Goal: Task Accomplishment & Management: Complete application form

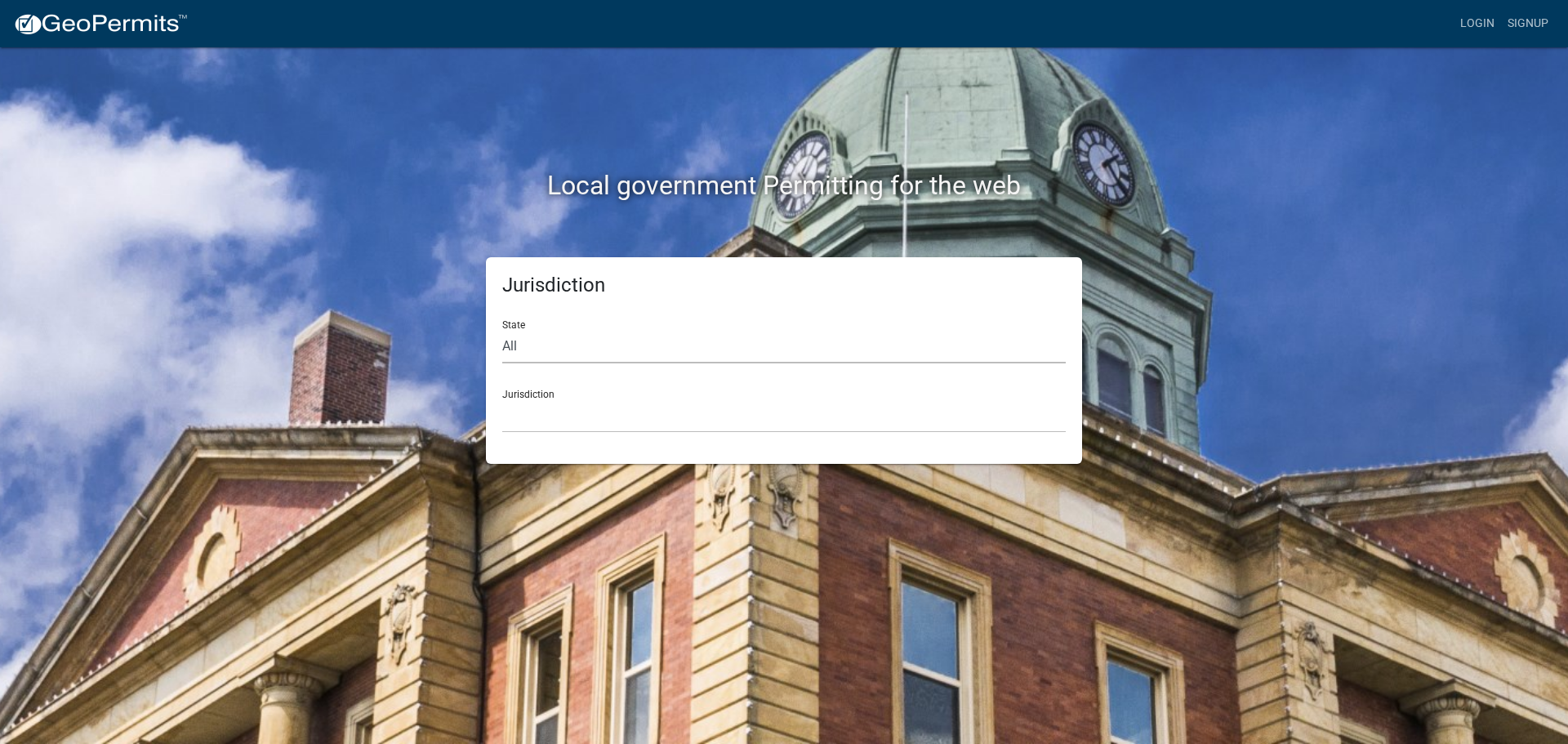
click at [666, 350] on select "All [US_STATE] [US_STATE] [US_STATE] [US_STATE] [US_STATE] [US_STATE] [US_STATE…" at bounding box center [784, 347] width 563 height 34
select select "[US_STATE]"
click at [503, 330] on select "All [US_STATE] [US_STATE] [US_STATE] [US_STATE] [US_STATE] [US_STATE] [US_STATE…" at bounding box center [784, 347] width 563 height 34
click at [646, 420] on select "City of [GEOGRAPHIC_DATA], [US_STATE] City of [GEOGRAPHIC_DATA], [US_STATE] Cit…" at bounding box center [784, 416] width 563 height 34
click at [608, 338] on select "All [US_STATE] [US_STATE] [US_STATE] [US_STATE] [US_STATE] [US_STATE] [US_STATE…" at bounding box center [784, 347] width 563 height 34
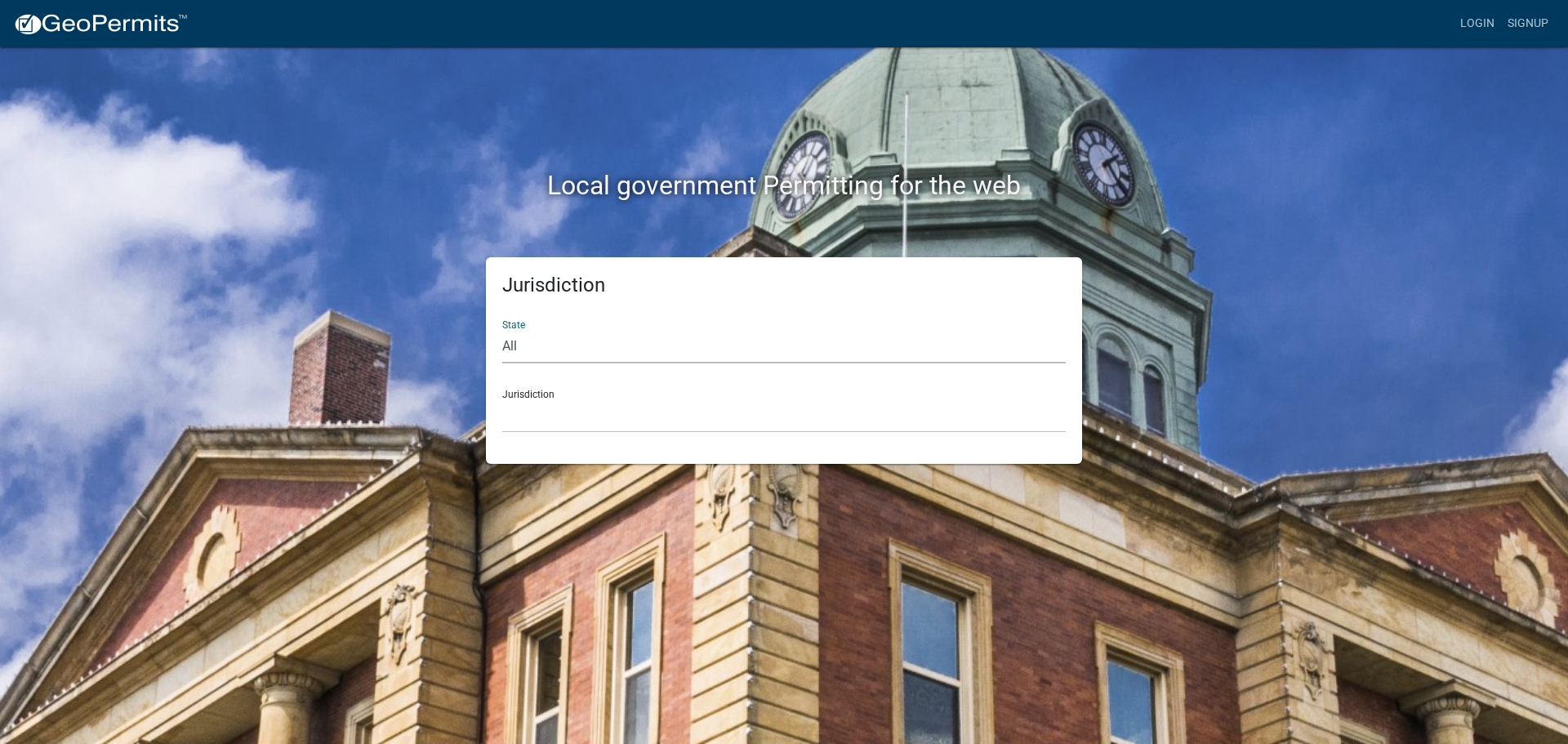
select select "[US_STATE]"
click at [503, 330] on select "All [US_STATE] [US_STATE] [US_STATE] [US_STATE] [US_STATE] [US_STATE] [US_STATE…" at bounding box center [784, 347] width 563 height 34
click at [595, 413] on select "City of [GEOGRAPHIC_DATA], [US_STATE] City of [GEOGRAPHIC_DATA], [US_STATE] Cit…" at bounding box center [784, 416] width 563 height 34
click at [393, 401] on div "Jurisdiction State All [US_STATE] [US_STATE] [US_STATE] [US_STATE] [US_STATE] […" at bounding box center [784, 361] width 931 height 207
click at [533, 415] on select "City of [GEOGRAPHIC_DATA], [US_STATE] City of [GEOGRAPHIC_DATA], [US_STATE] Cit…" at bounding box center [784, 416] width 563 height 34
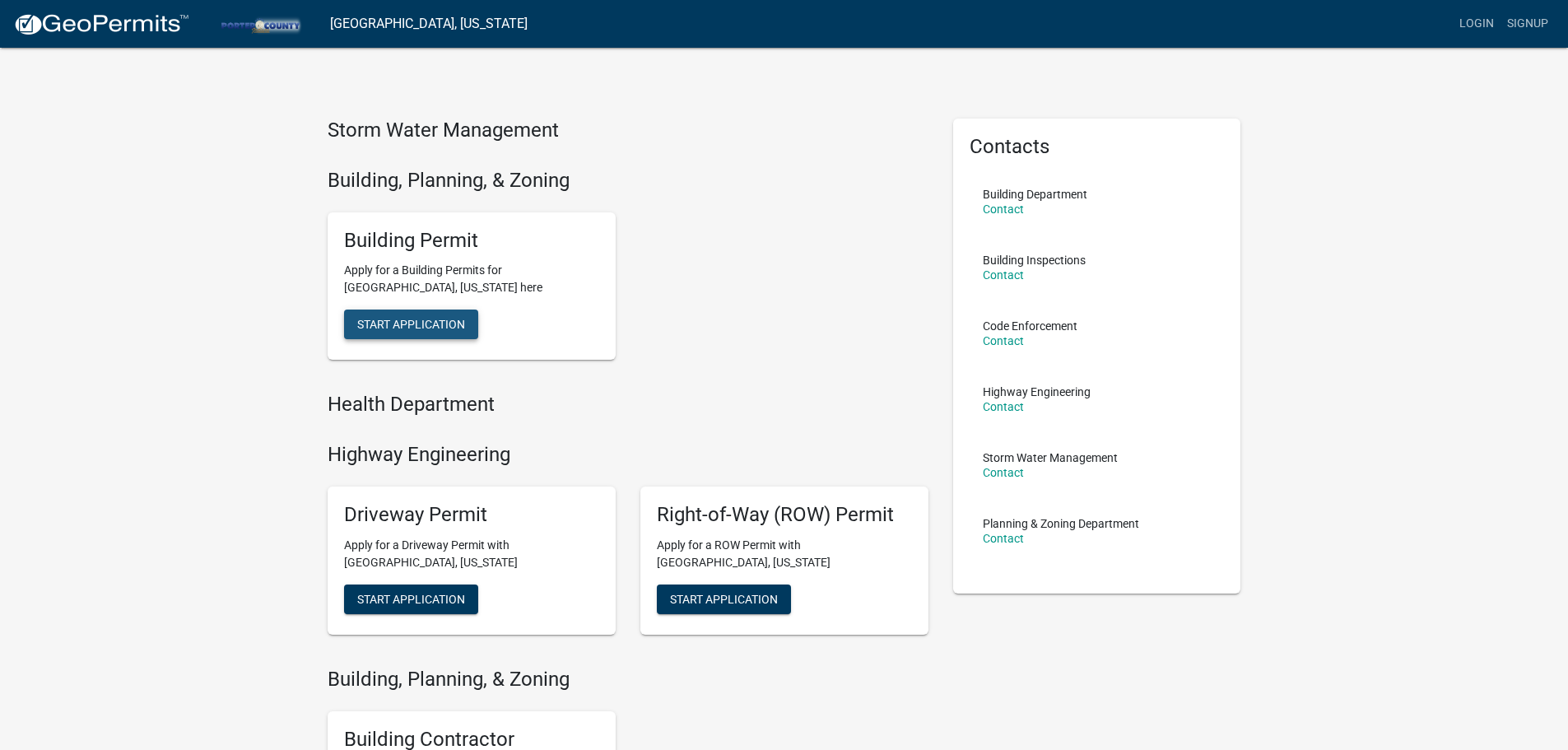
click at [403, 321] on span "Start Application" at bounding box center [411, 325] width 108 height 13
click at [1484, 27] on link "Login" at bounding box center [1477, 24] width 48 height 31
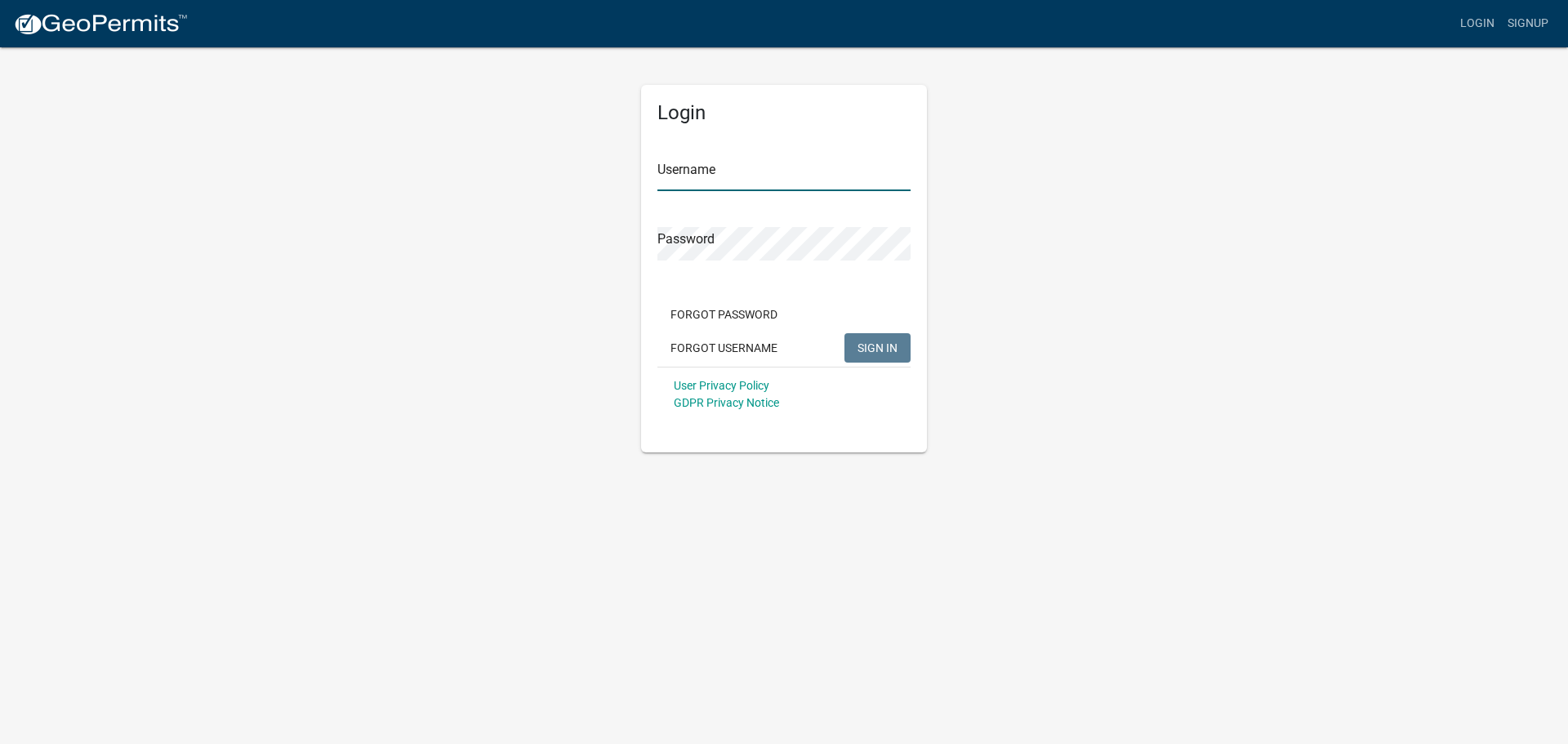
click at [784, 163] on input "Username" at bounding box center [784, 174] width 253 height 34
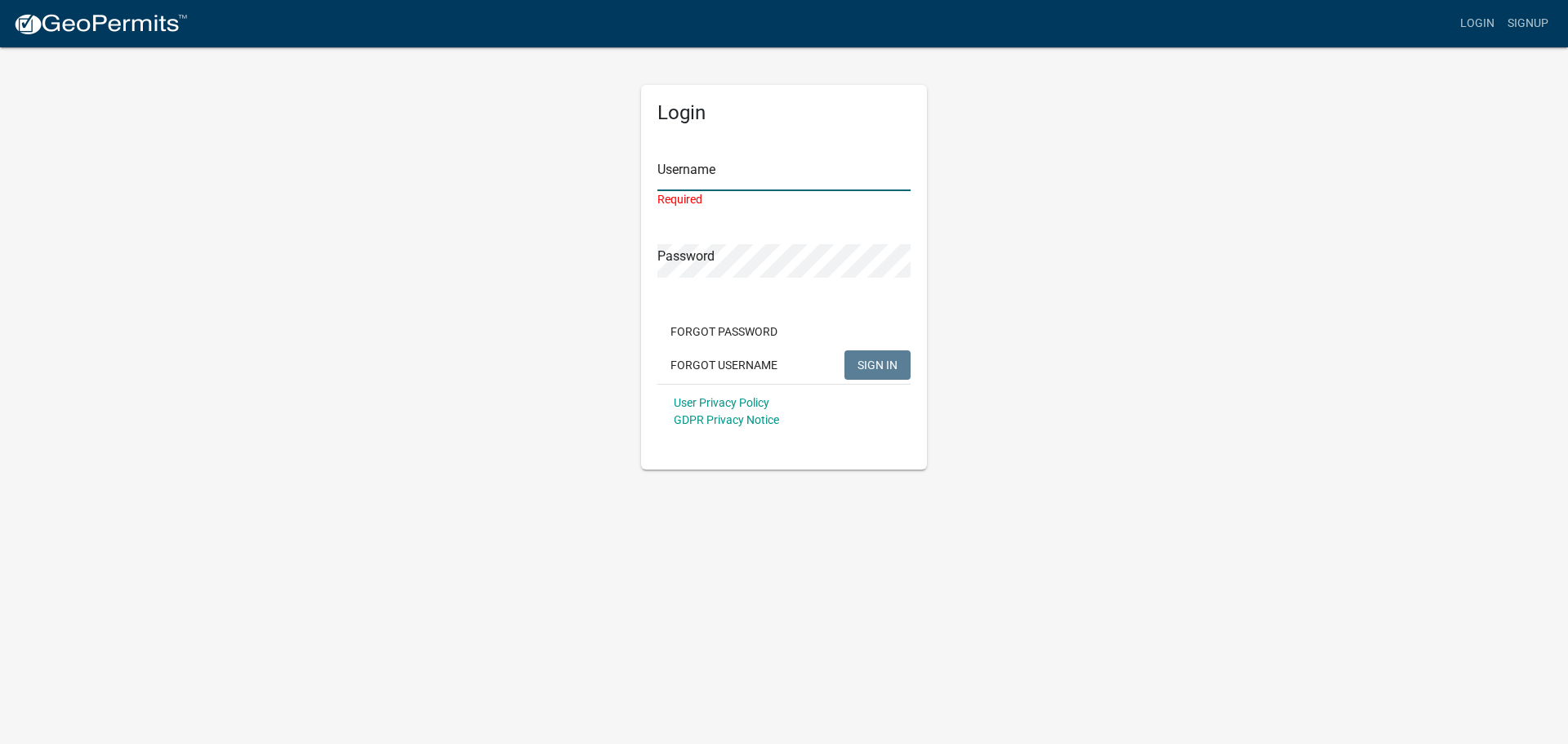
type input "GroenLandscapeInc"
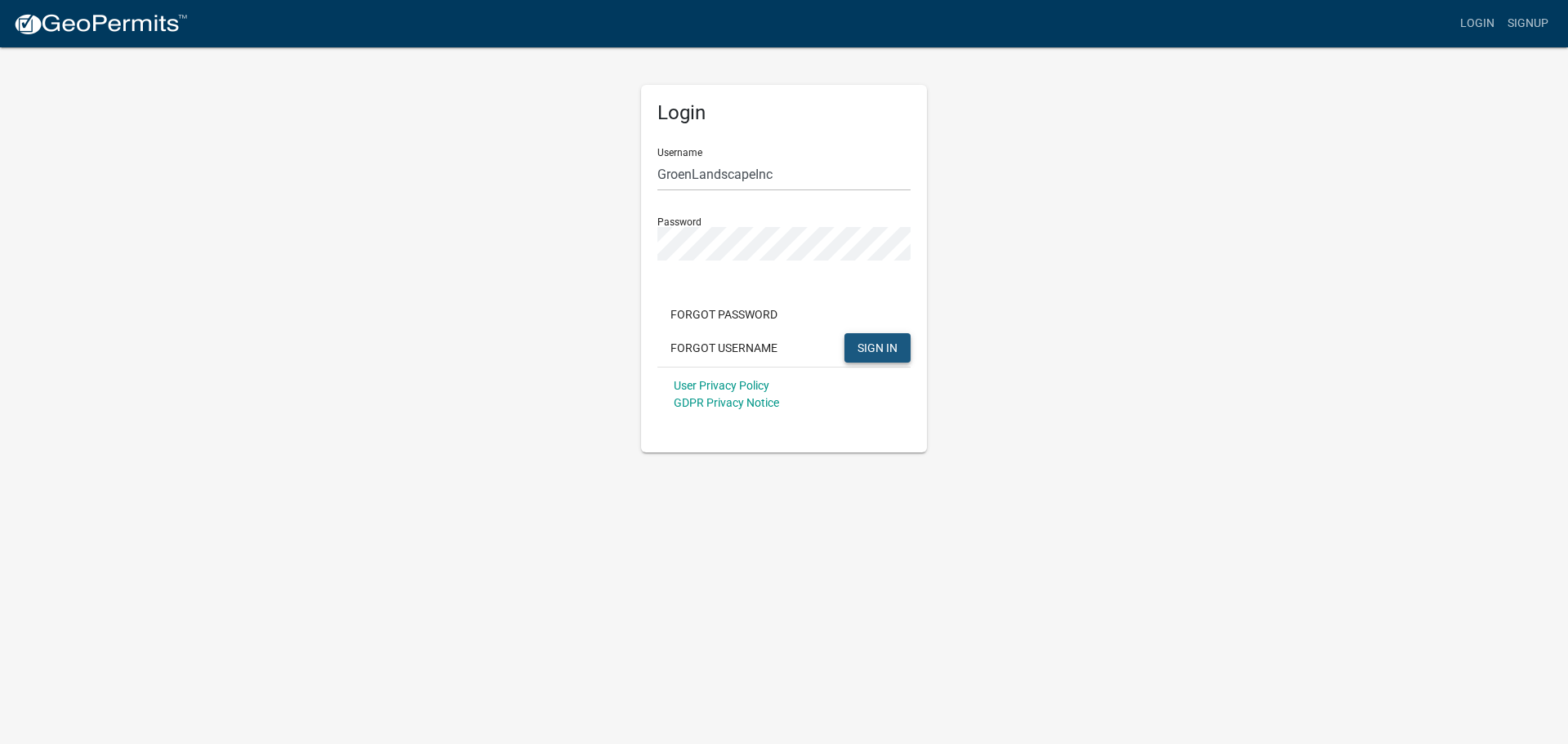
click at [887, 347] on span "SIGN IN" at bounding box center [877, 347] width 40 height 13
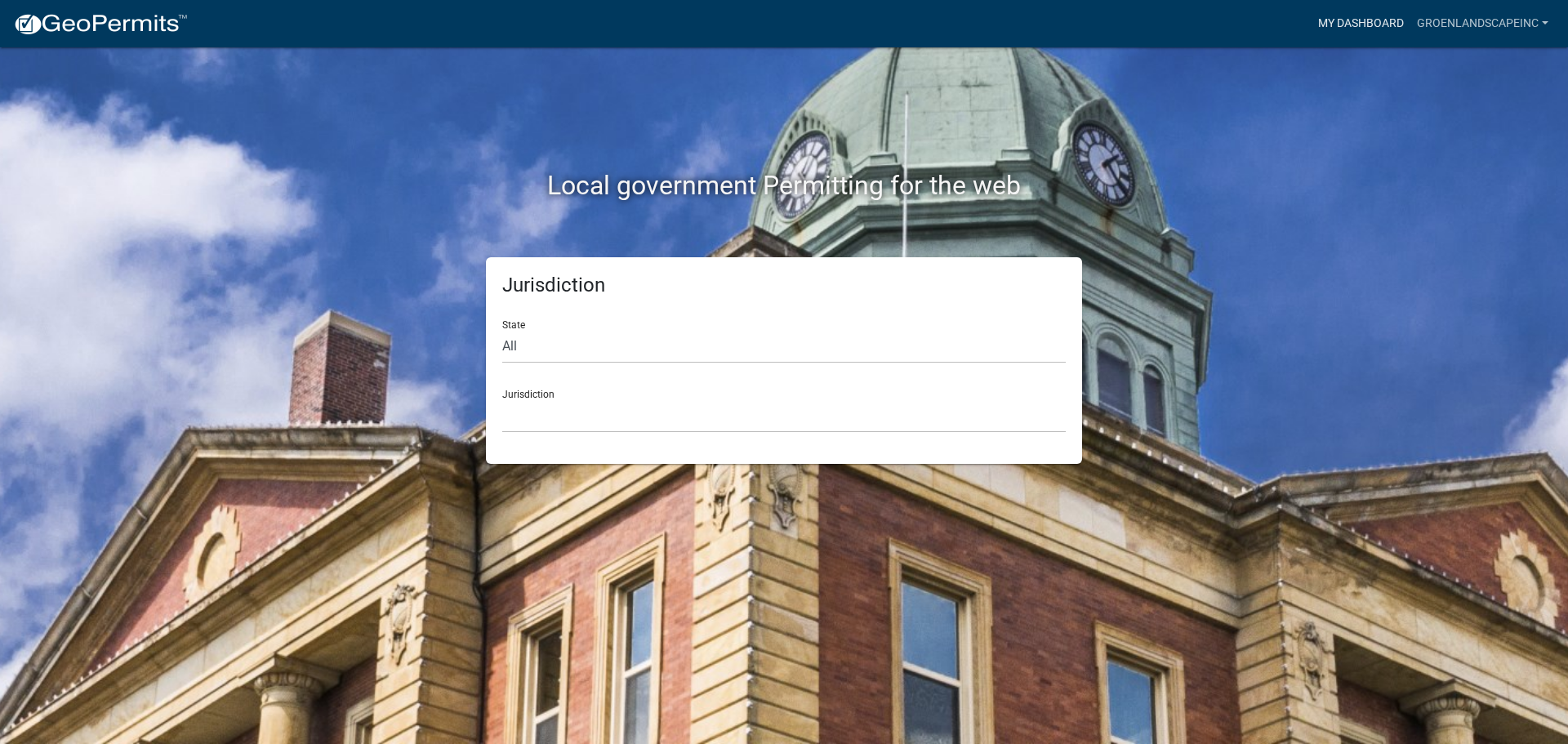
click at [1369, 20] on link "My Dashboard" at bounding box center [1361, 24] width 99 height 31
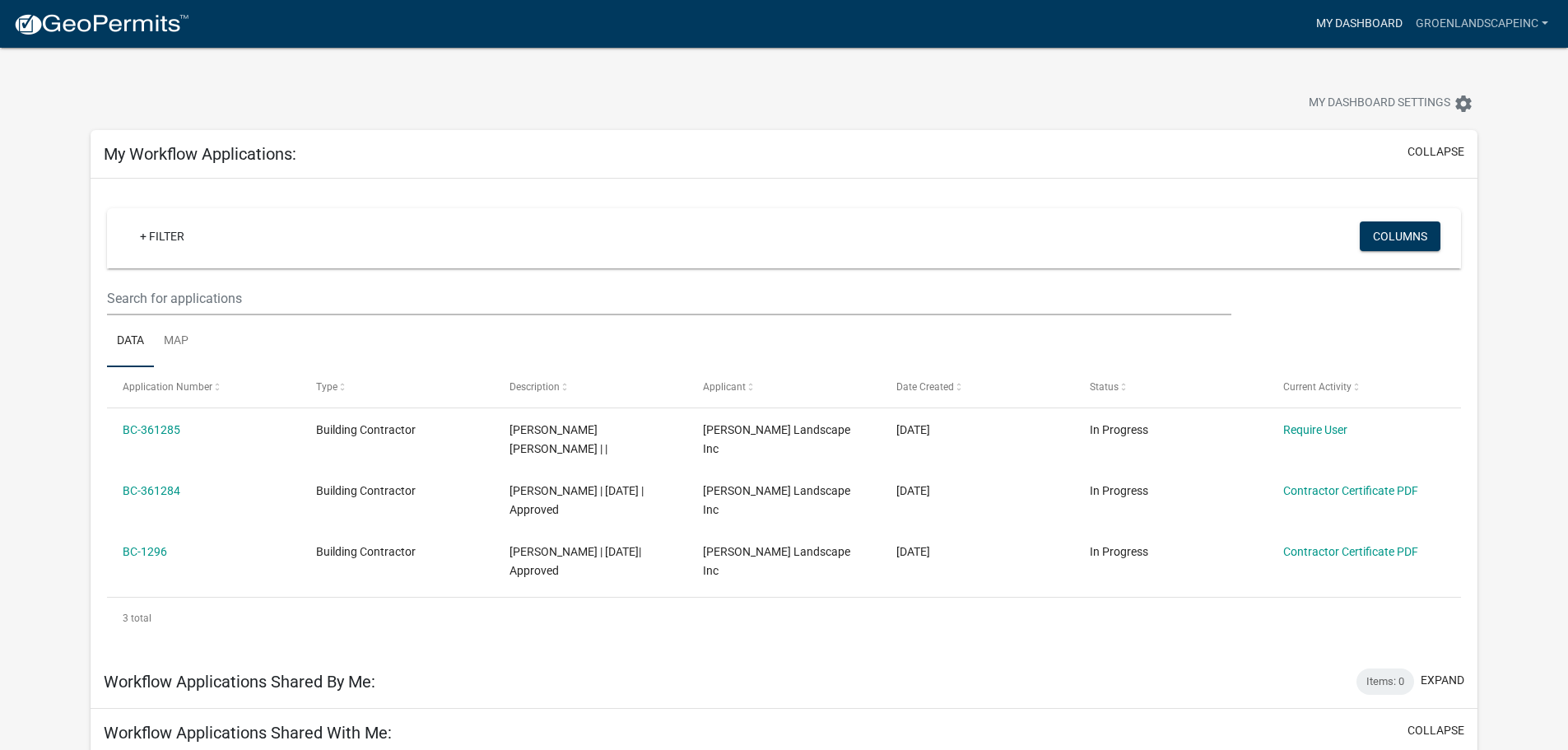
click at [1351, 22] on link "My Dashboard" at bounding box center [1359, 24] width 99 height 31
click at [1467, 25] on link "GroenLandscapeInc" at bounding box center [1483, 24] width 146 height 31
click at [996, 56] on div "My Dashboard Settings settings" at bounding box center [784, 85] width 1412 height 75
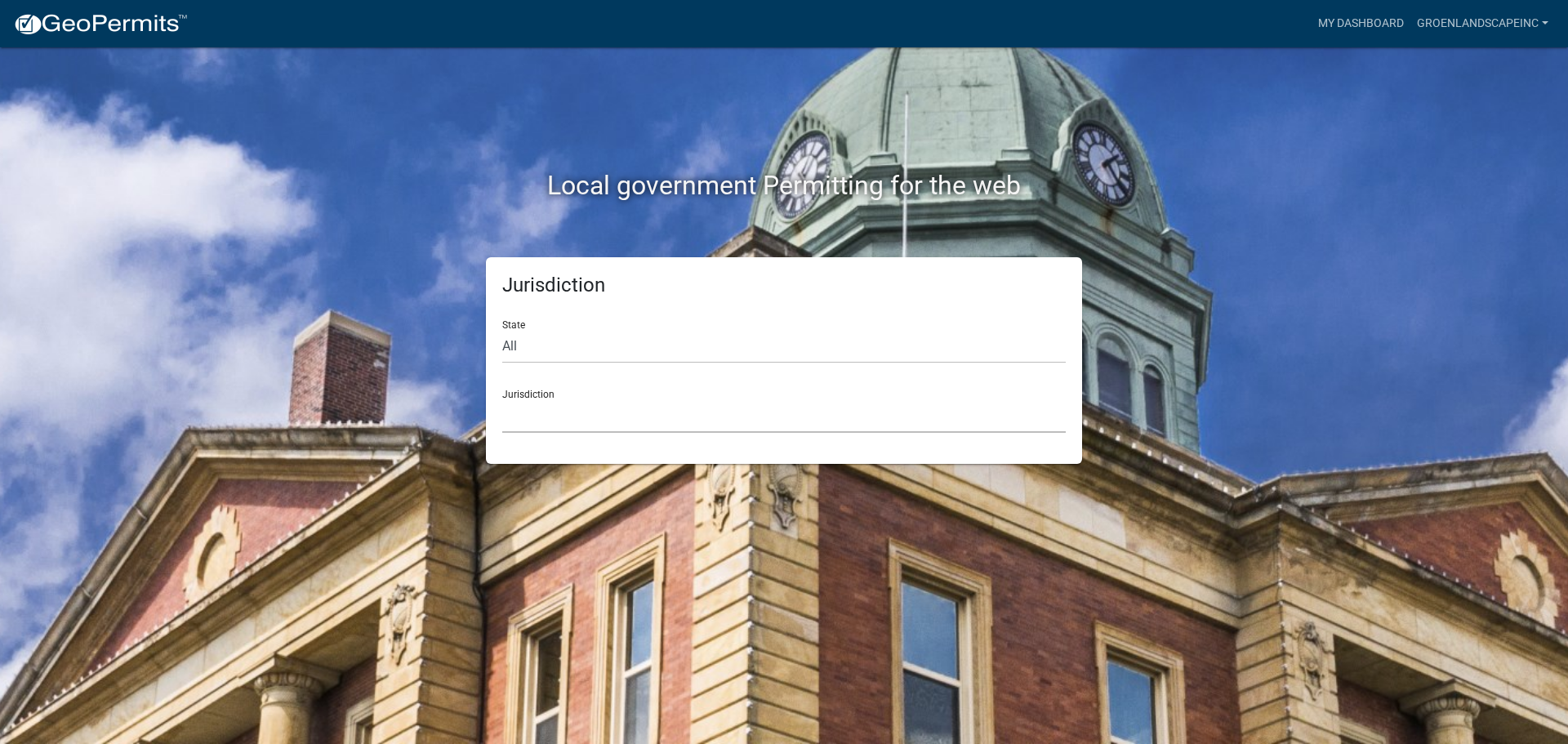
click at [568, 413] on select "[GEOGRAPHIC_DATA], [US_STATE] [GEOGRAPHIC_DATA], [US_STATE][PERSON_NAME][GEOGRA…" at bounding box center [784, 416] width 563 height 34
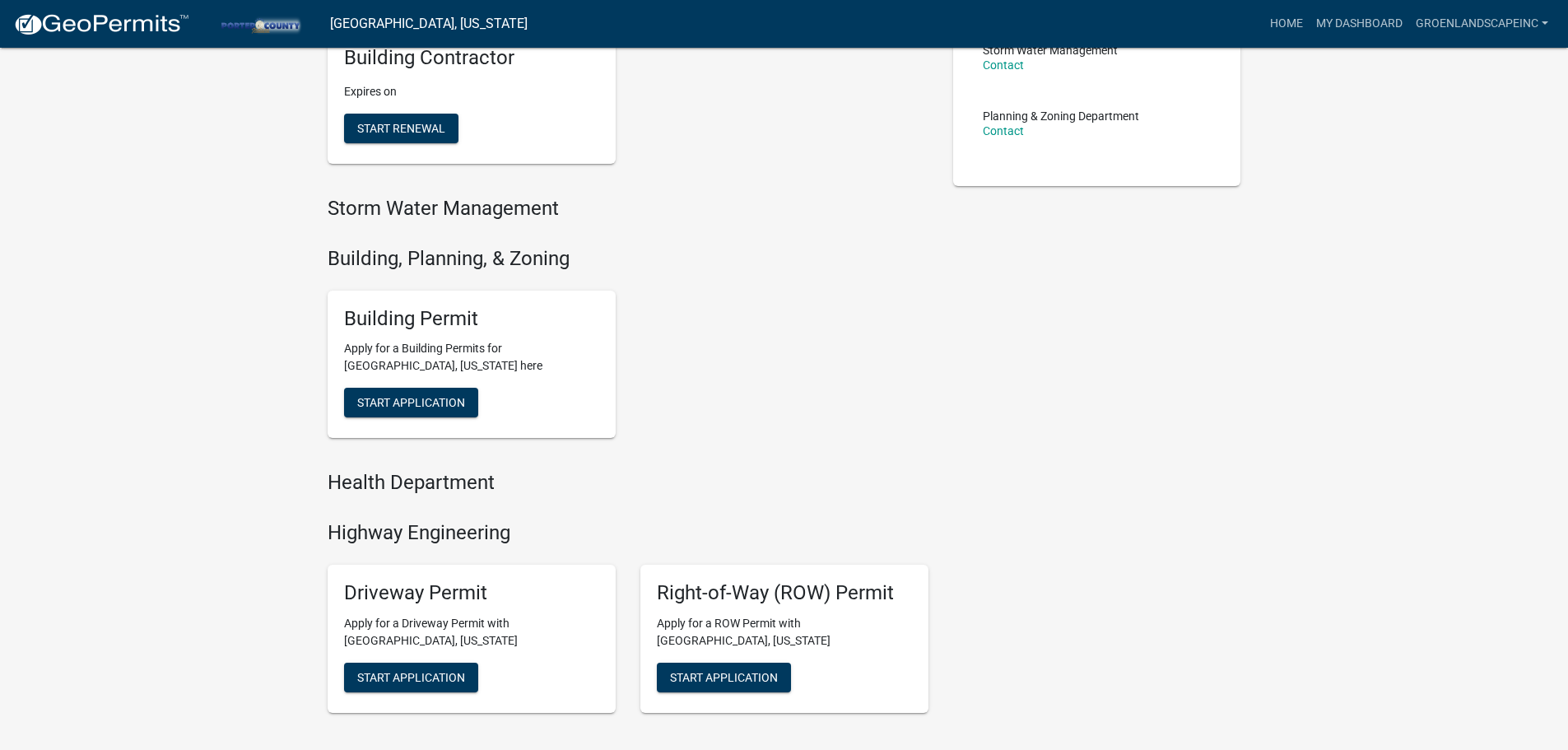
scroll to position [411, 0]
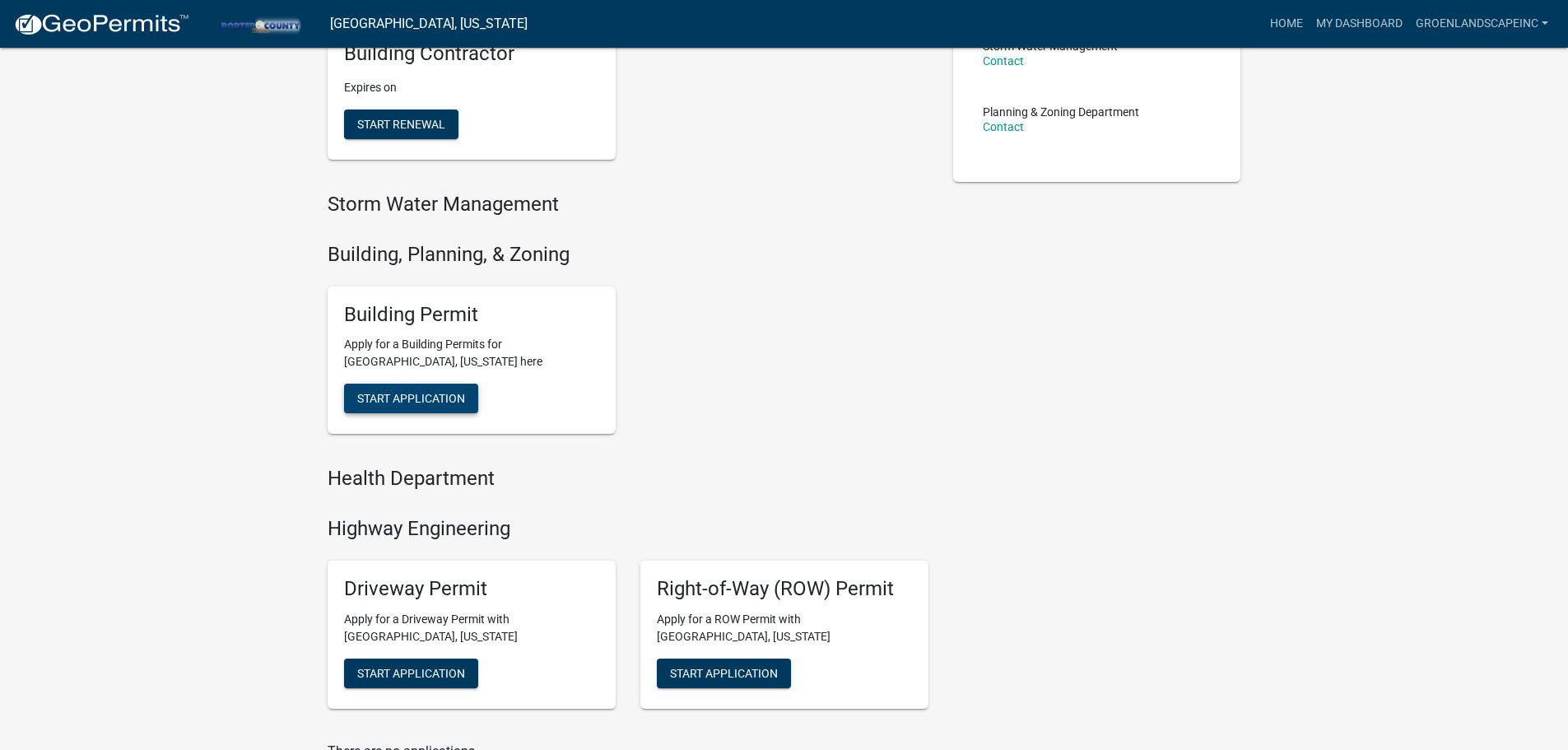
click at [422, 392] on span "Start Application" at bounding box center [411, 398] width 108 height 13
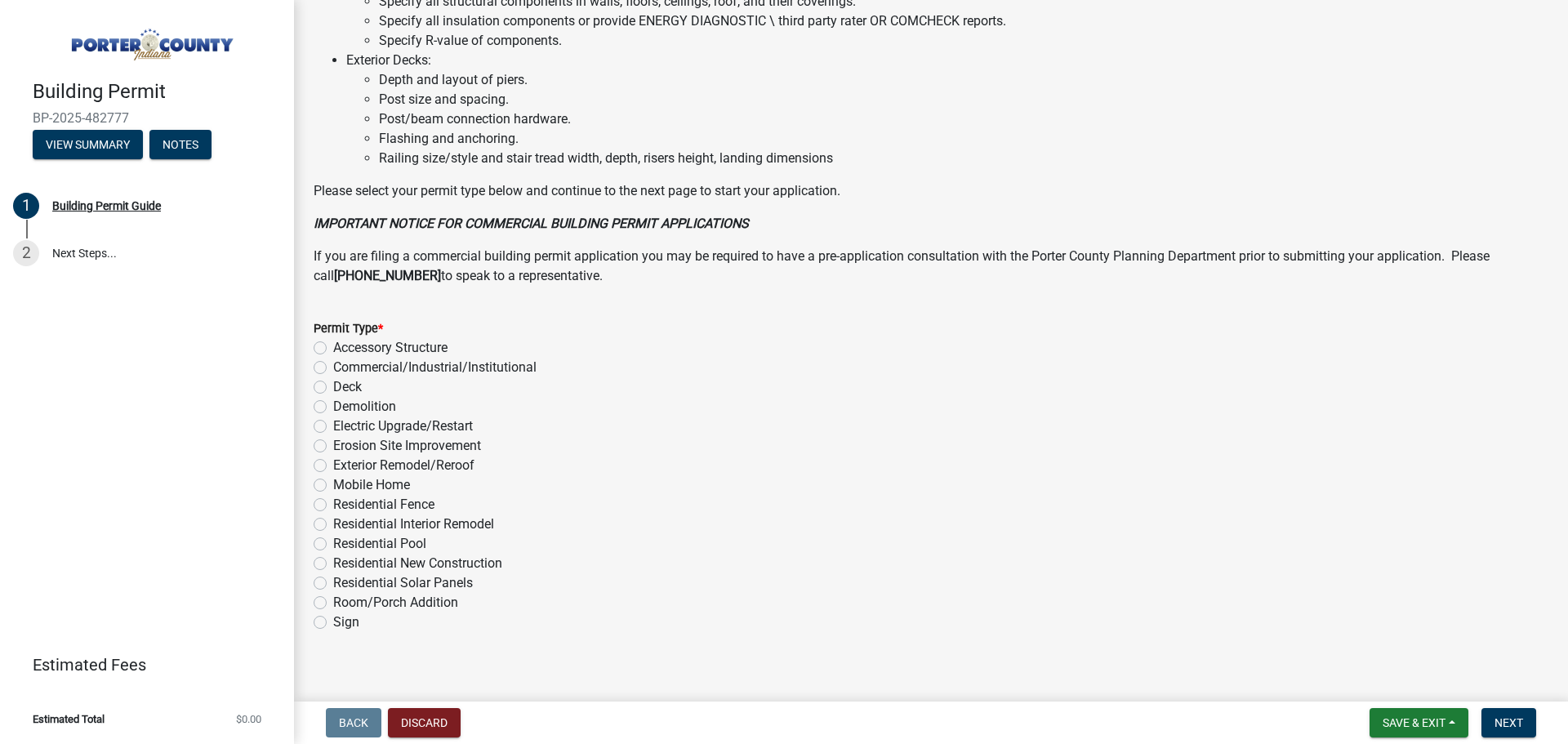
scroll to position [1104, 0]
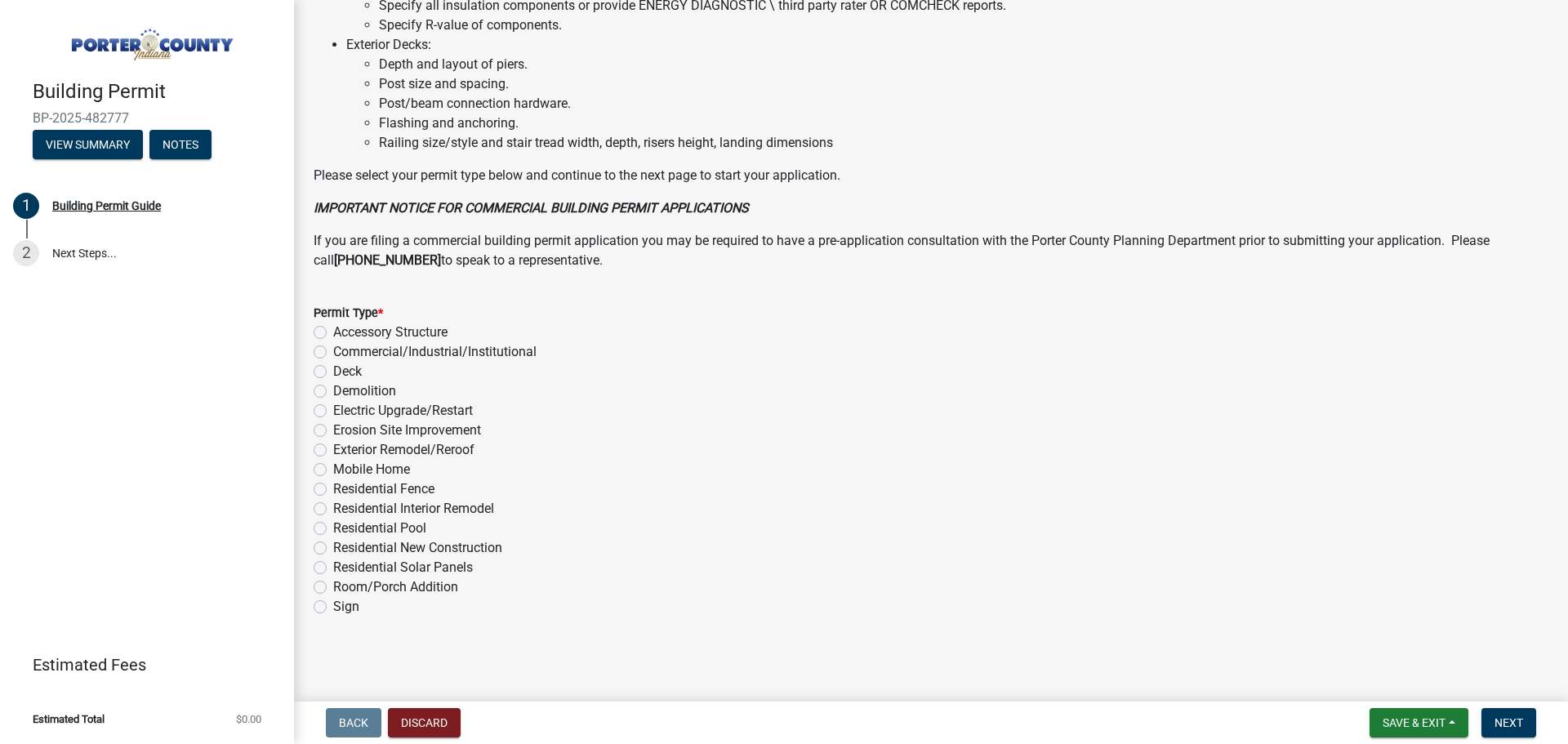
click at [333, 586] on label "Room/Porch Addition" at bounding box center [396, 587] width 125 height 20
click at [333, 586] on input "Room/Porch Addition" at bounding box center [338, 582] width 11 height 11
radio input "true"
click at [333, 586] on label "Room/Porch Addition" at bounding box center [396, 587] width 125 height 20
click at [333, 586] on input "Room/Porch Addition" at bounding box center [338, 582] width 11 height 11
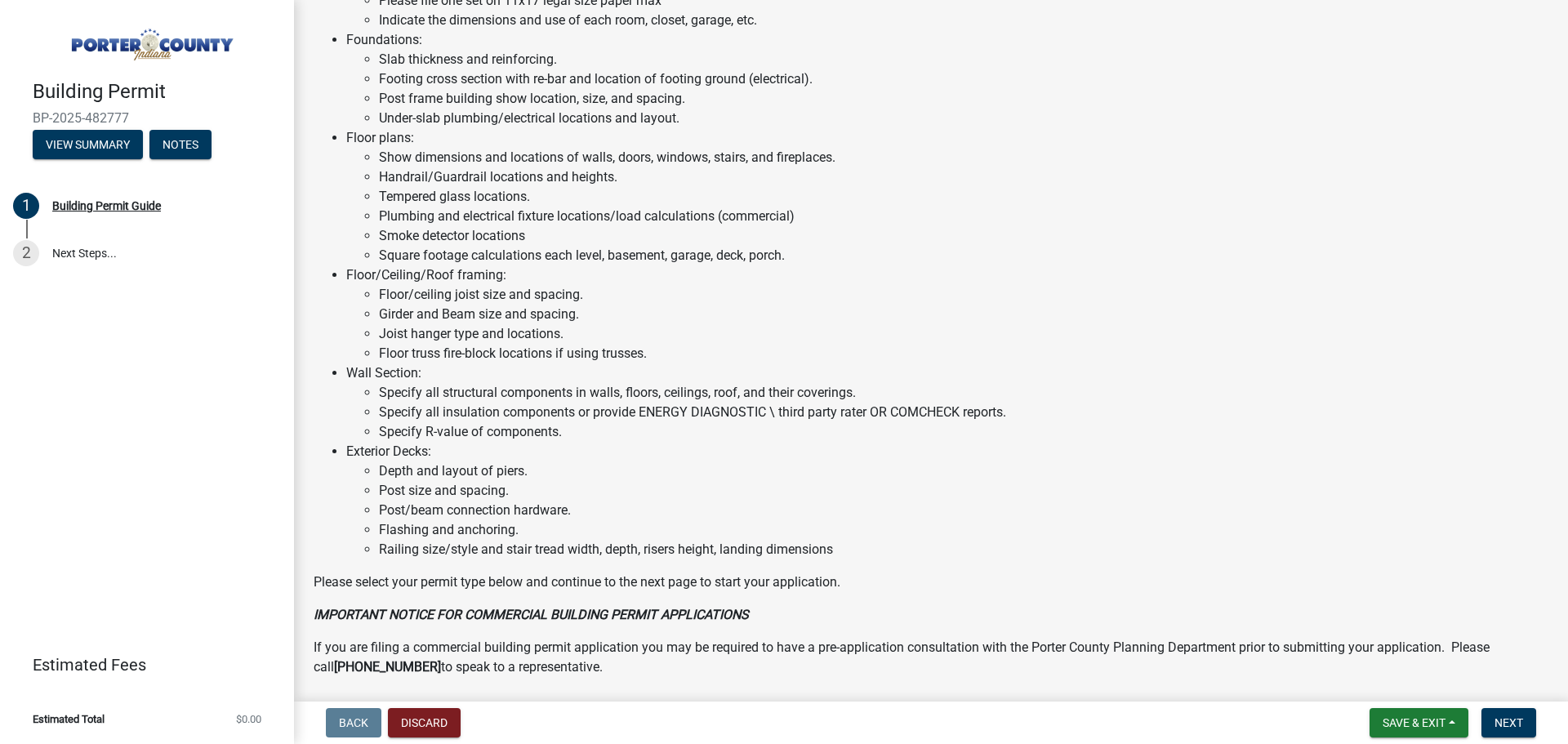
scroll to position [695, 0]
